Goal: Navigation & Orientation: Find specific page/section

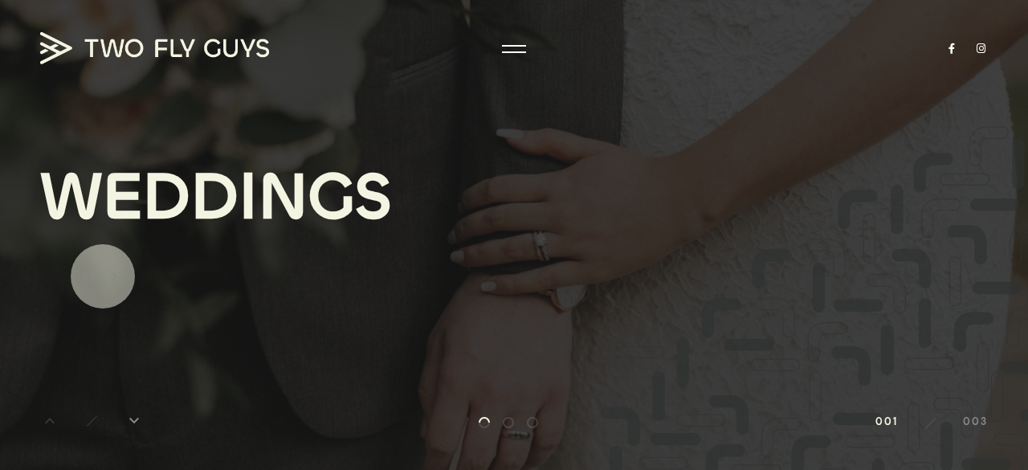
click at [103, 276] on link "Explore keyboard_arrow_right" at bounding box center [81, 277] width 82 height 18
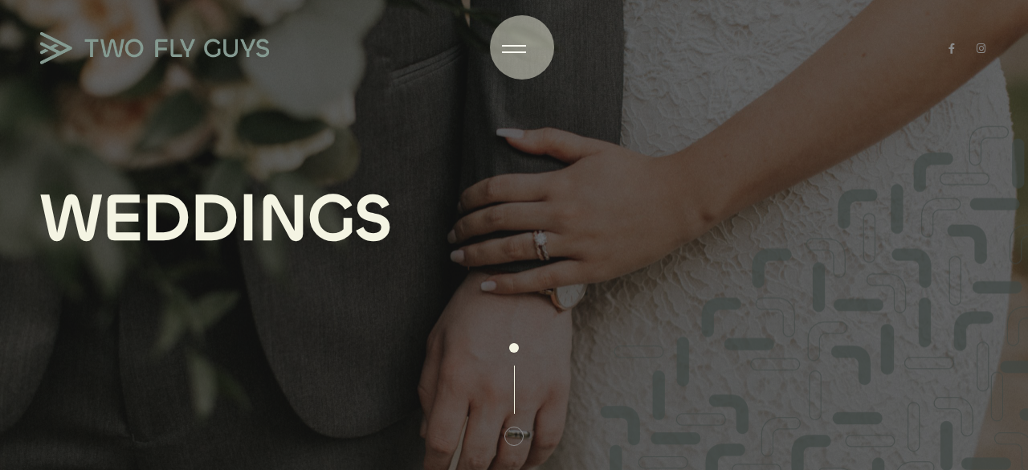
click at [522, 47] on div at bounding box center [514, 49] width 24 height 16
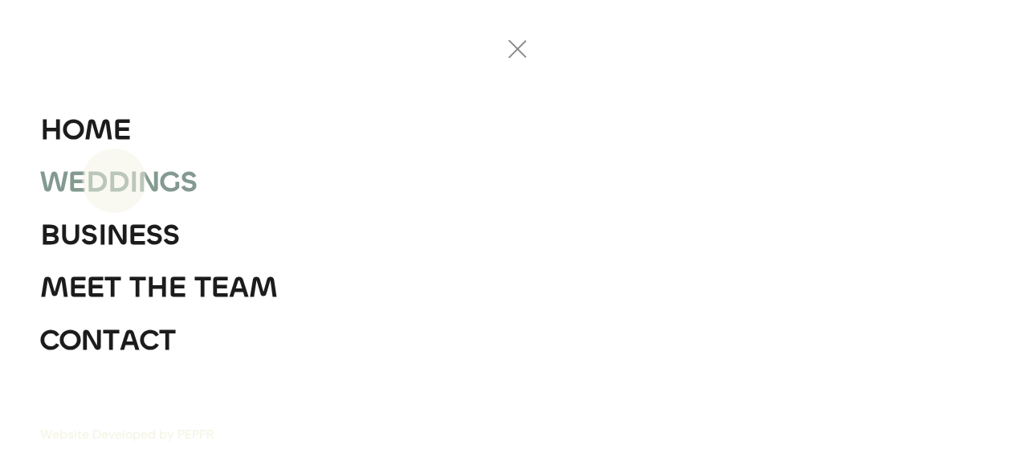
click at [114, 181] on div "D" at bounding box center [119, 182] width 22 height 53
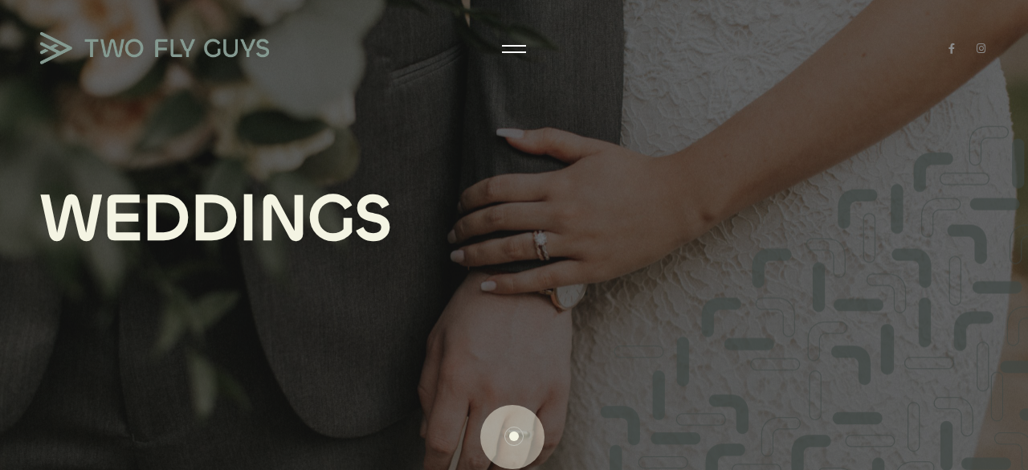
click at [512, 437] on div at bounding box center [514, 436] width 10 height 10
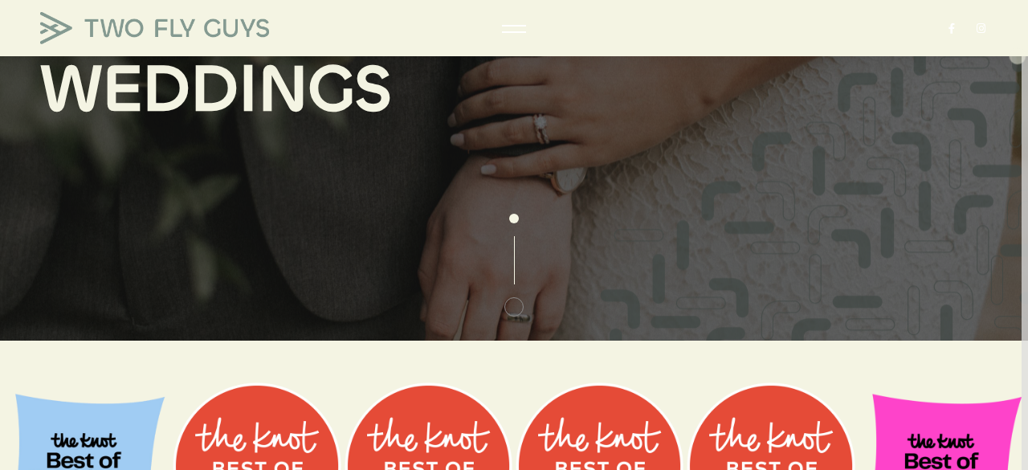
drag, startPoint x: 1025, startPoint y: 68, endPoint x: 1017, endPoint y: 39, distance: 30.8
click at [1017, 39] on div "W E D D I N G S" at bounding box center [514, 235] width 1028 height 470
